Goal: Task Accomplishment & Management: Manage account settings

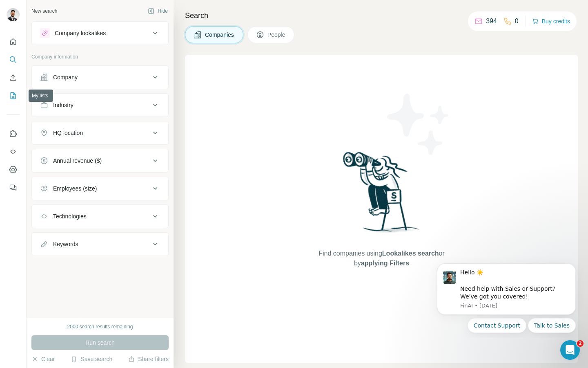
click at [14, 96] on icon "My lists" at bounding box center [13, 95] width 8 height 8
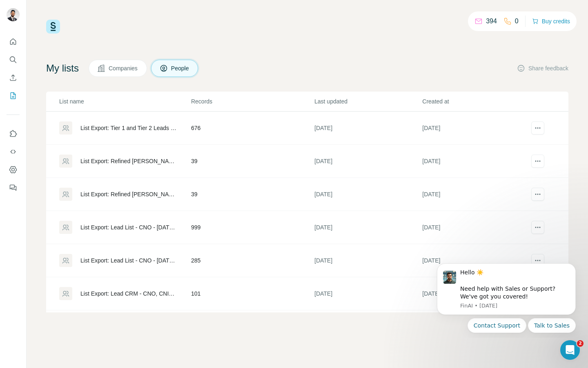
click at [127, 67] on span "Companies" at bounding box center [124, 68] width 30 height 8
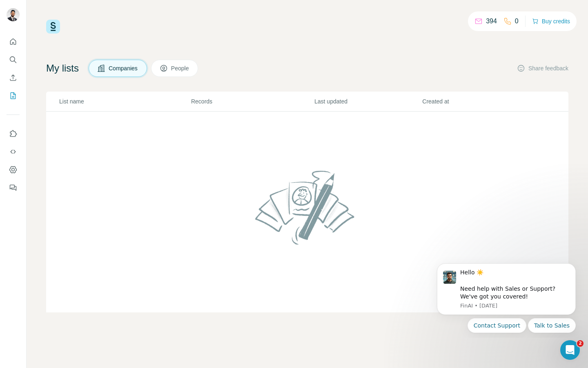
click at [114, 138] on td at bounding box center [307, 212] width 522 height 201
click at [120, 124] on td at bounding box center [307, 212] width 522 height 201
click at [572, 266] on icon "Dismiss notification" at bounding box center [573, 265] width 3 height 3
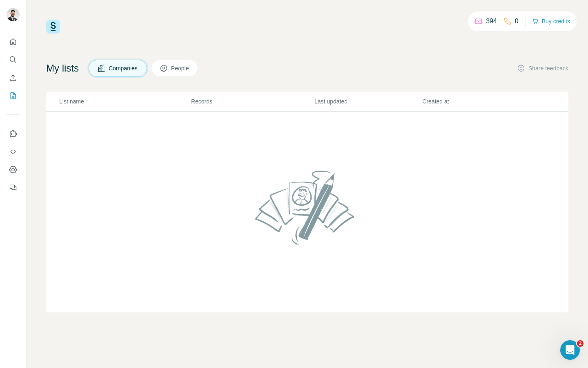
click at [177, 75] on button "People" at bounding box center [174, 68] width 47 height 17
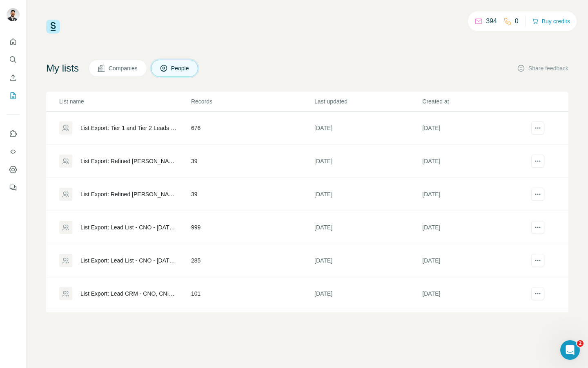
click at [128, 72] on span "Companies" at bounding box center [124, 68] width 30 height 8
